Goal: Information Seeking & Learning: Learn about a topic

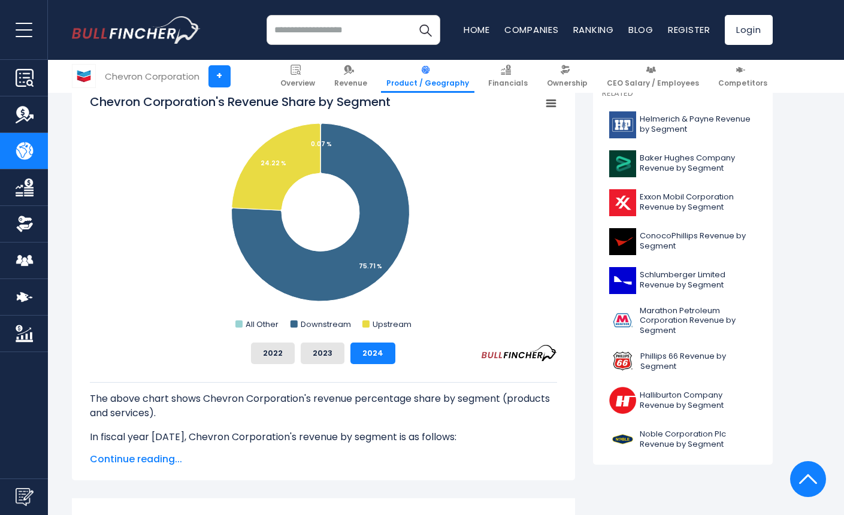
scroll to position [321, 0]
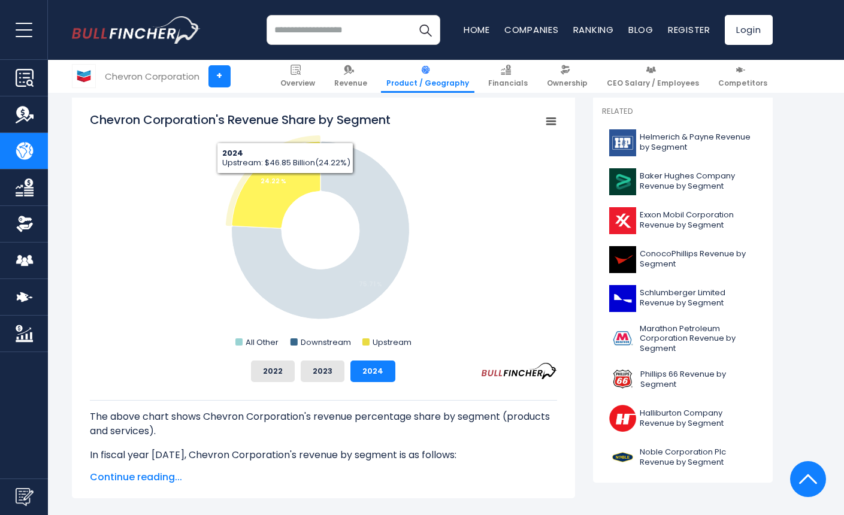
click at [284, 183] on icon "Chevron Corporation's Revenue Share by Segment" at bounding box center [275, 184] width 89 height 87
click at [277, 183] on tspan "24.22 %" at bounding box center [273, 181] width 26 height 9
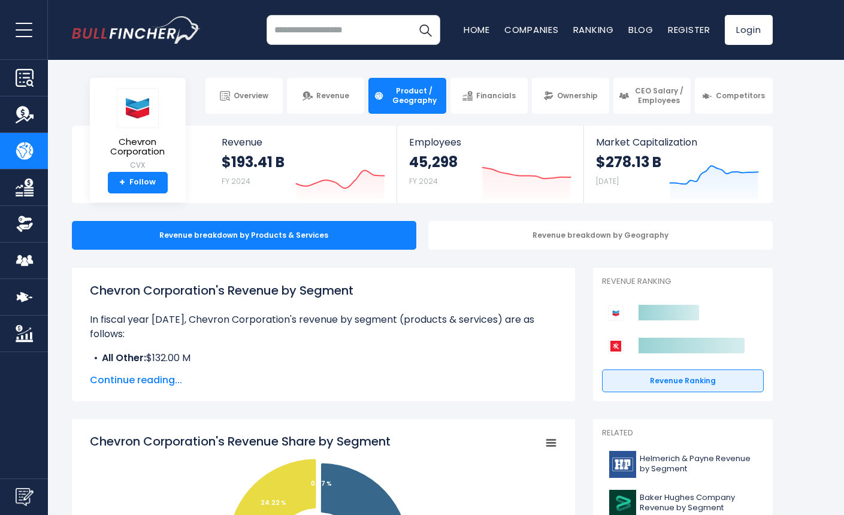
scroll to position [0, 0]
click at [327, 91] on span "Revenue" at bounding box center [332, 96] width 33 height 10
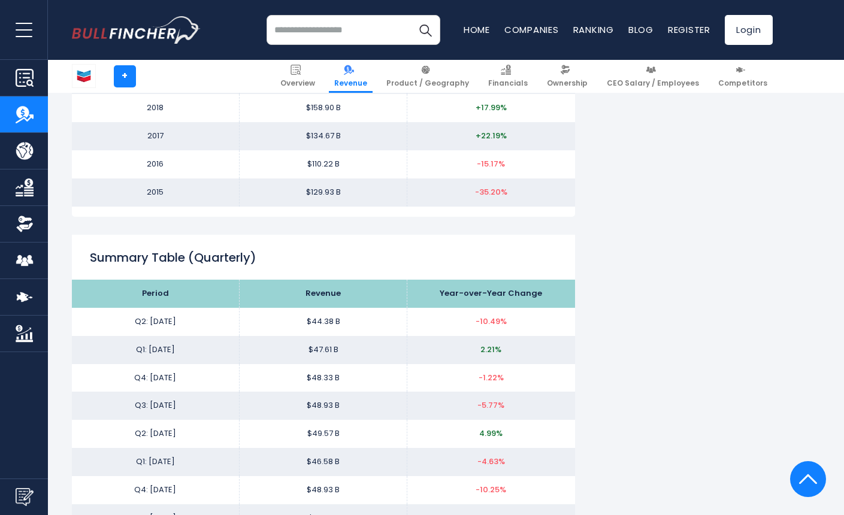
scroll to position [1405, 0]
click at [437, 85] on span "Product / Geography" at bounding box center [427, 83] width 83 height 10
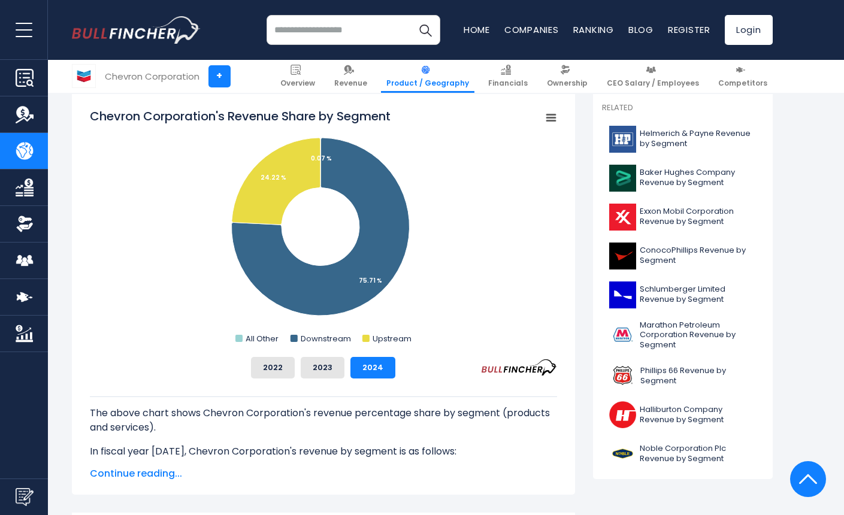
scroll to position [324, 0]
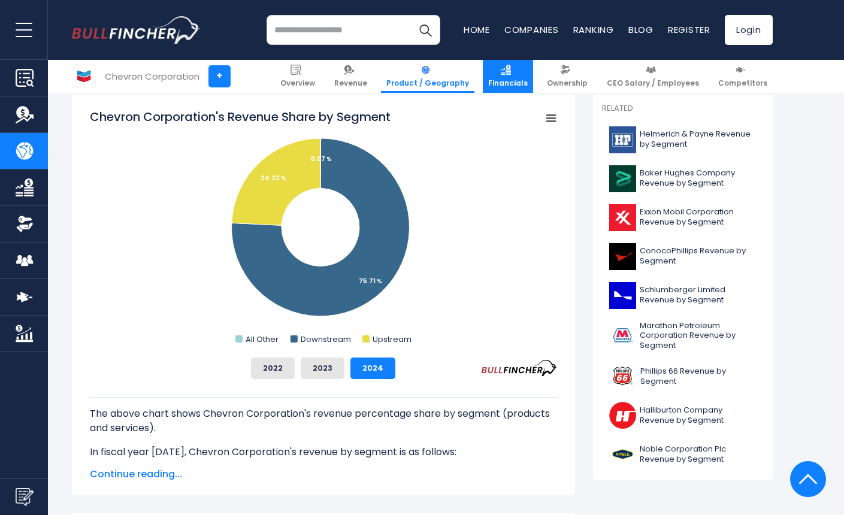
click at [509, 81] on span "Financials" at bounding box center [508, 83] width 40 height 10
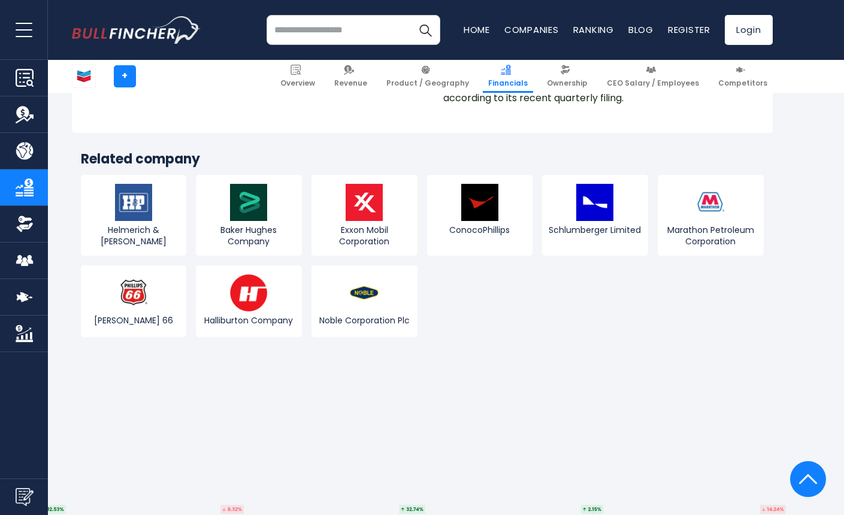
scroll to position [2910, 0]
click at [362, 225] on span "Exxon Mobil Corporation" at bounding box center [364, 235] width 100 height 22
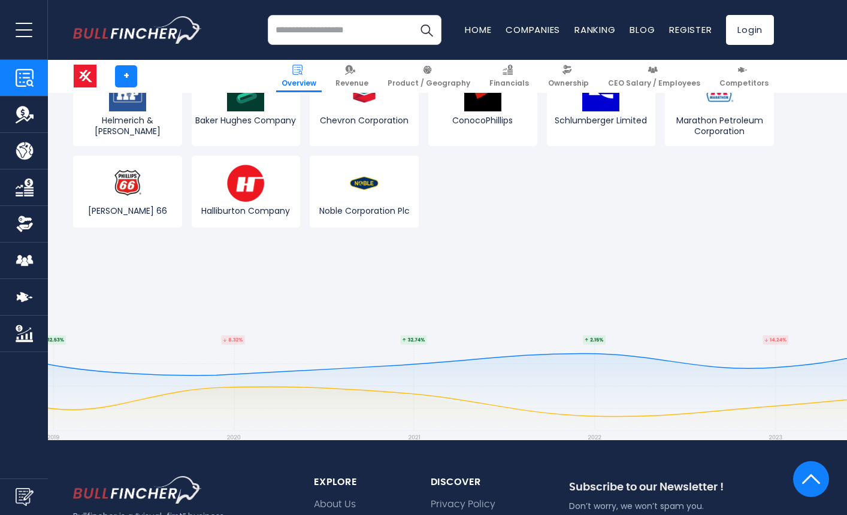
scroll to position [4683, 0]
